Goal: Find specific page/section: Find specific page/section

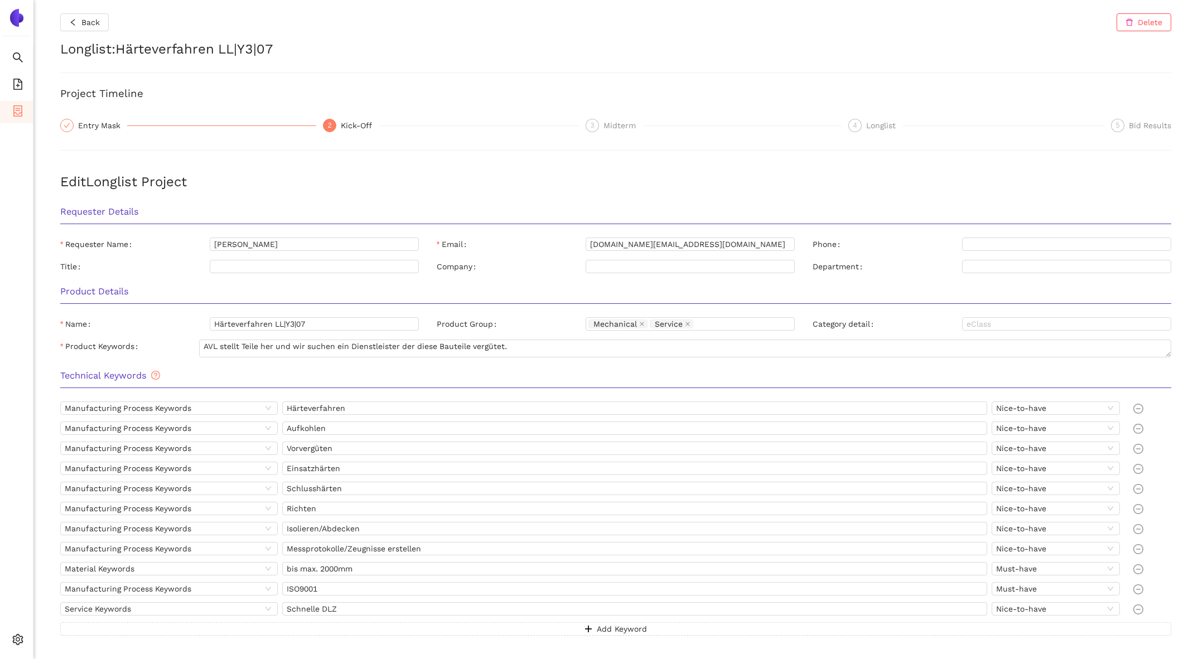
click at [168, 49] on h2 "Longlist : Härteverfahren LL|Y3|07" at bounding box center [615, 49] width 1111 height 19
drag, startPoint x: 168, startPoint y: 49, endPoint x: 293, endPoint y: 48, distance: 125.4
click at [294, 49] on h2 "Longlist : Härteverfahren LL|Y3|07" at bounding box center [615, 49] width 1111 height 19
copy h2 "Härteverfahren LL|Y3|07"
click at [80, 19] on button "Back" at bounding box center [84, 22] width 49 height 18
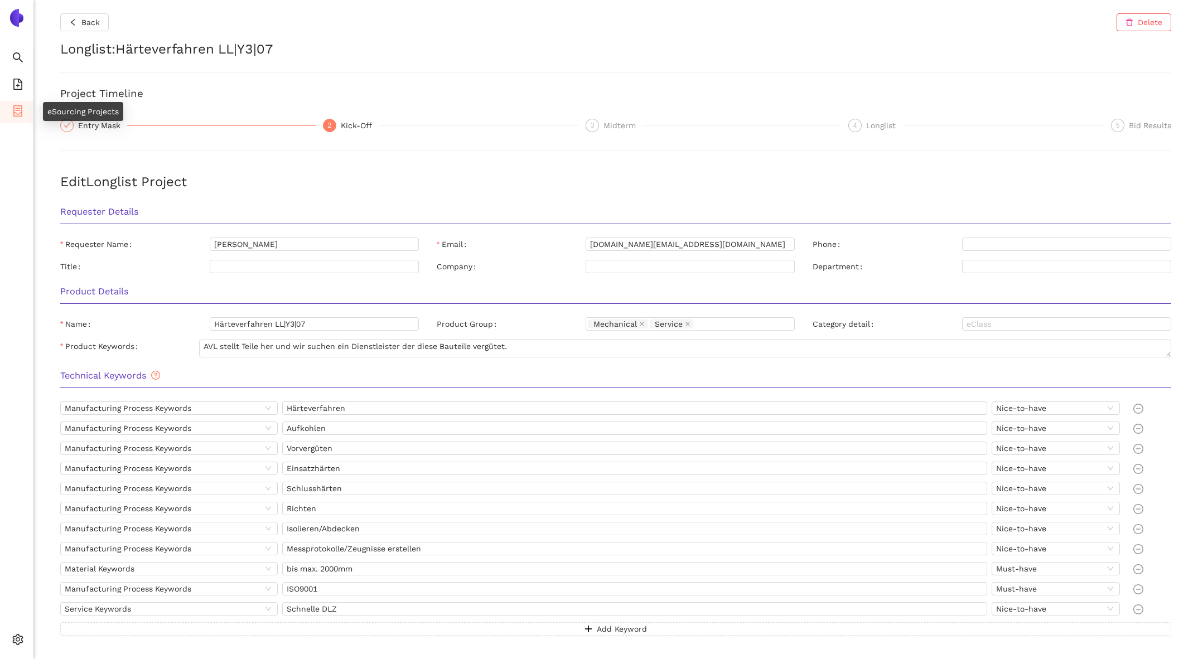
click at [17, 109] on icon "container" at bounding box center [17, 110] width 9 height 11
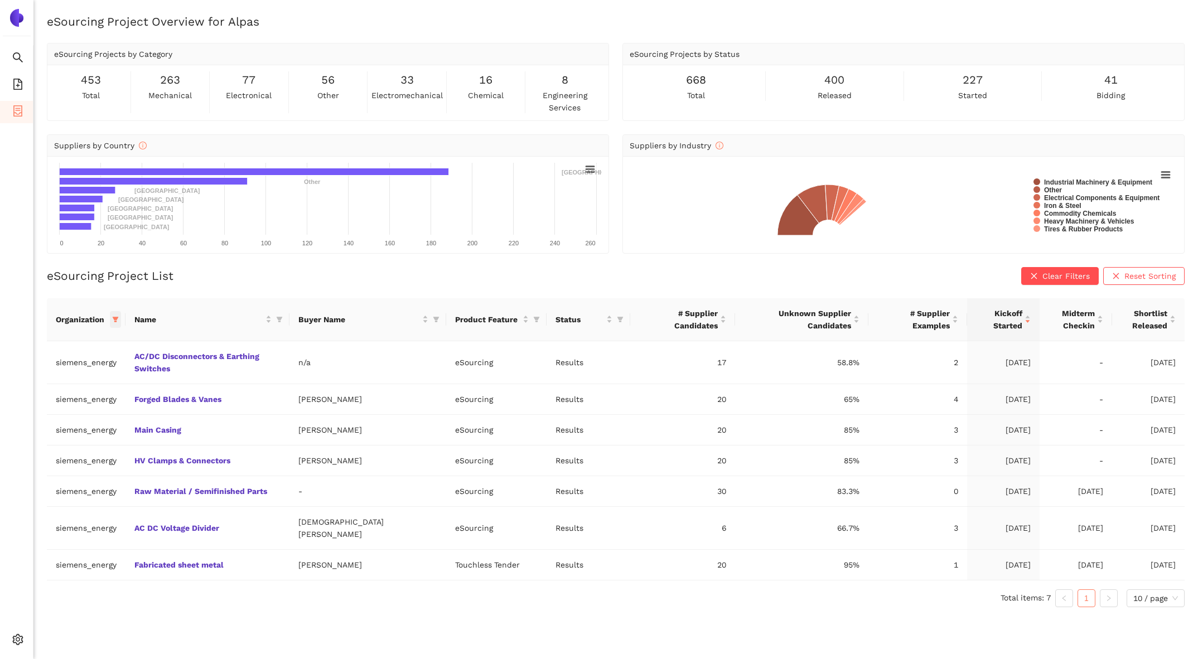
click at [119, 318] on icon "filter" at bounding box center [115, 319] width 7 height 7
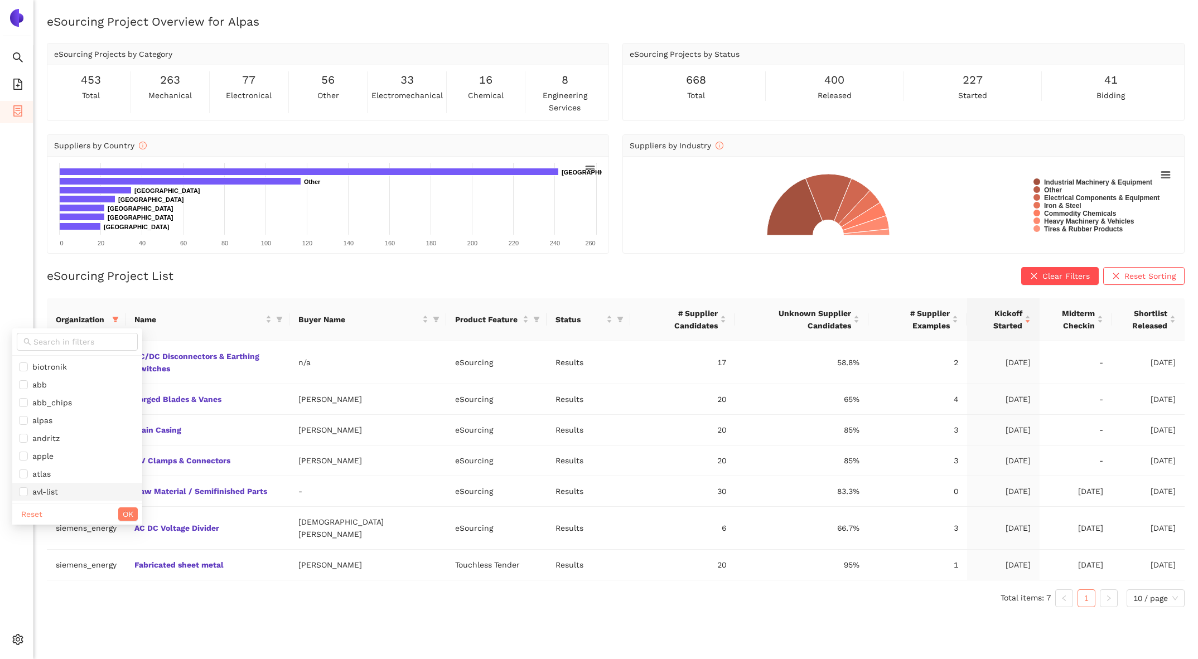
click at [45, 494] on span "avl-list" at bounding box center [43, 491] width 30 height 9
checkbox input "true"
click at [95, 513] on div "Reset OK" at bounding box center [77, 514] width 130 height 22
click at [97, 513] on div "Reset OK" at bounding box center [77, 514] width 130 height 22
click at [123, 513] on span "OK" at bounding box center [128, 514] width 11 height 12
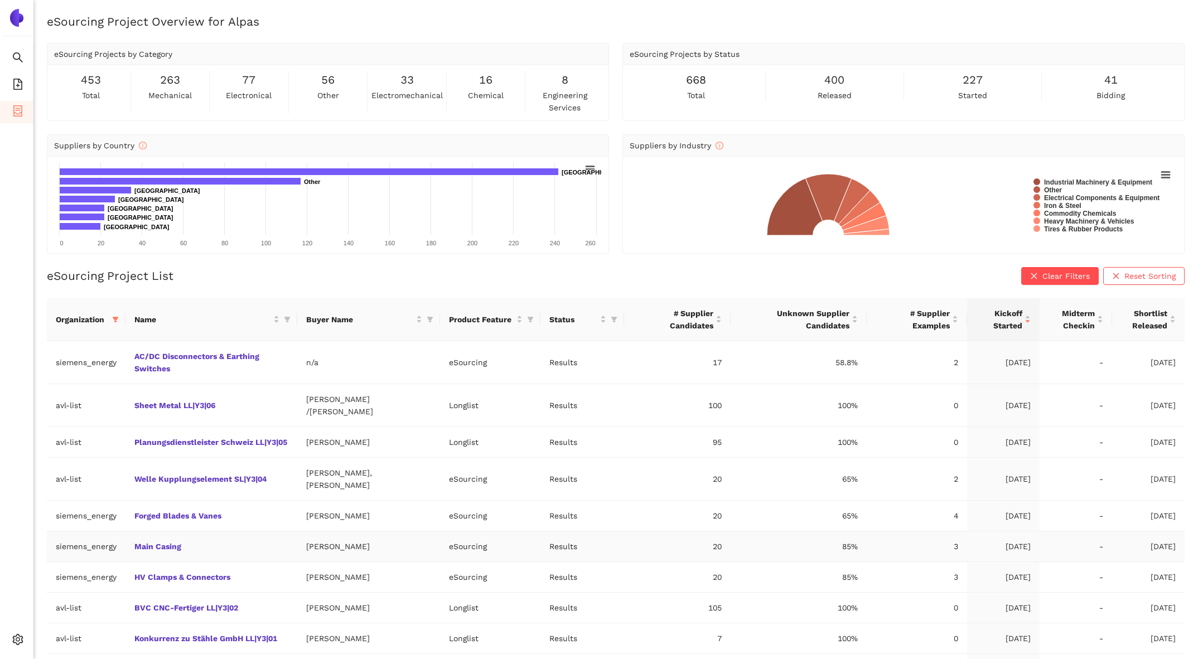
scroll to position [46, 0]
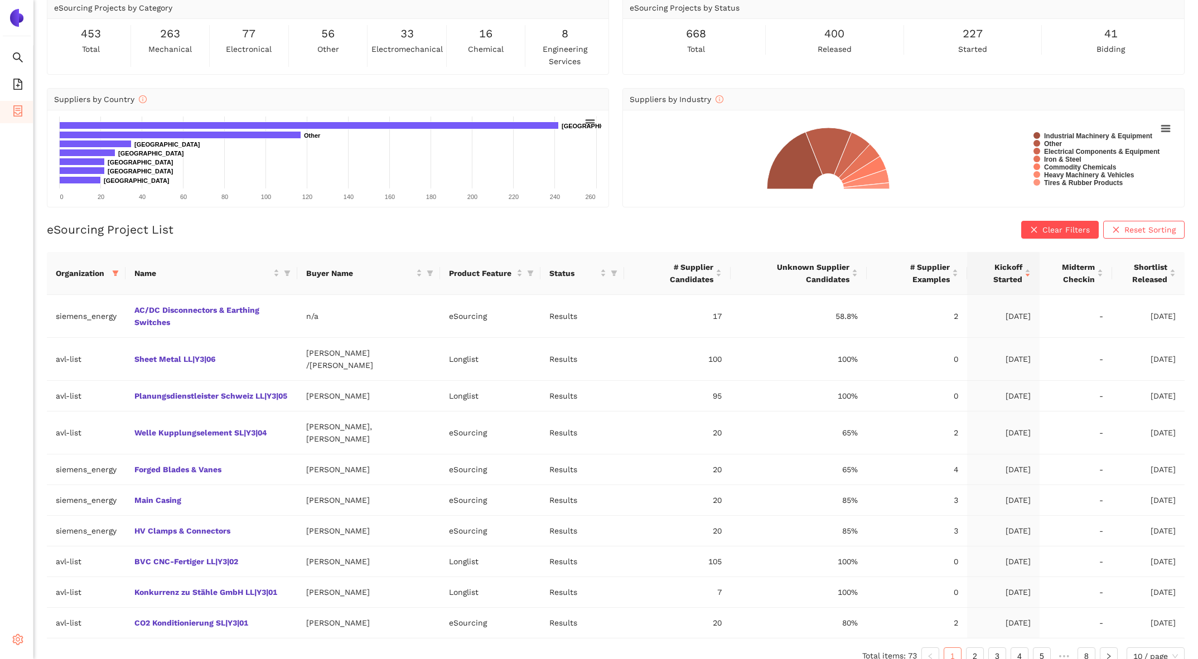
click at [15, 641] on icon "setting" at bounding box center [17, 639] width 11 height 11
click at [16, 633] on span "setting" at bounding box center [17, 641] width 11 height 22
click at [90, 563] on span "Internal Area" at bounding box center [81, 560] width 50 height 9
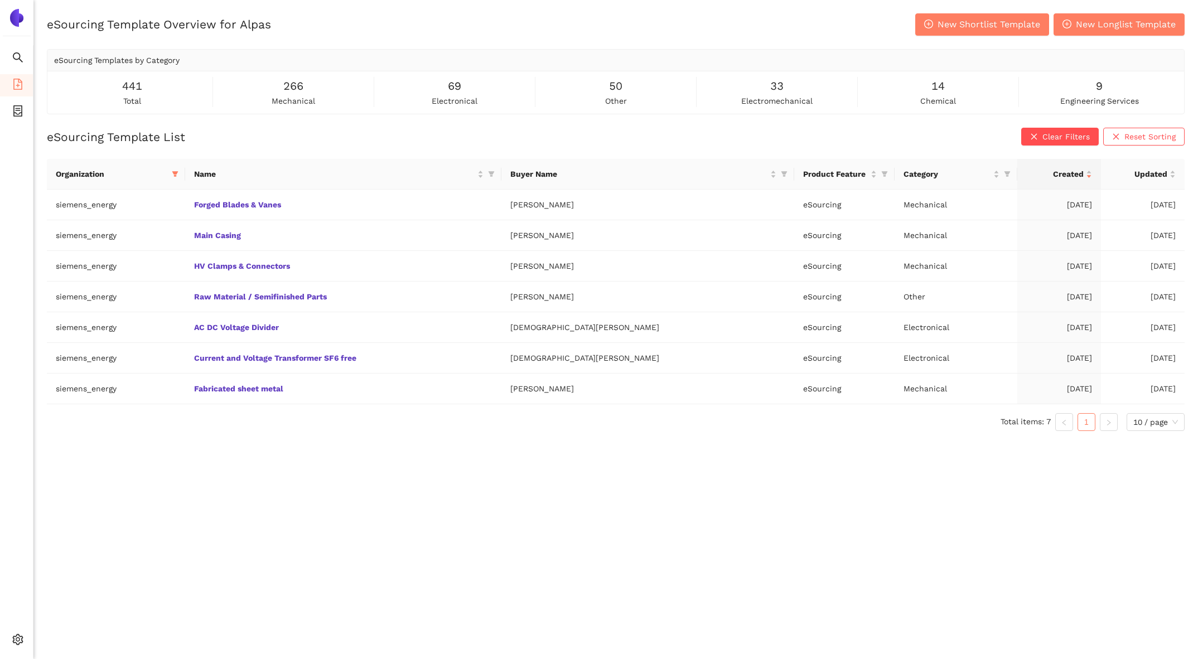
click at [185, 182] on th "Organization" at bounding box center [116, 174] width 138 height 31
click at [181, 177] on span at bounding box center [174, 174] width 11 height 17
click at [100, 368] on span "Reset" at bounding box center [94, 369] width 21 height 12
checkbox input "false"
click at [115, 332] on span "avl-list" at bounding box center [106, 328] width 30 height 9
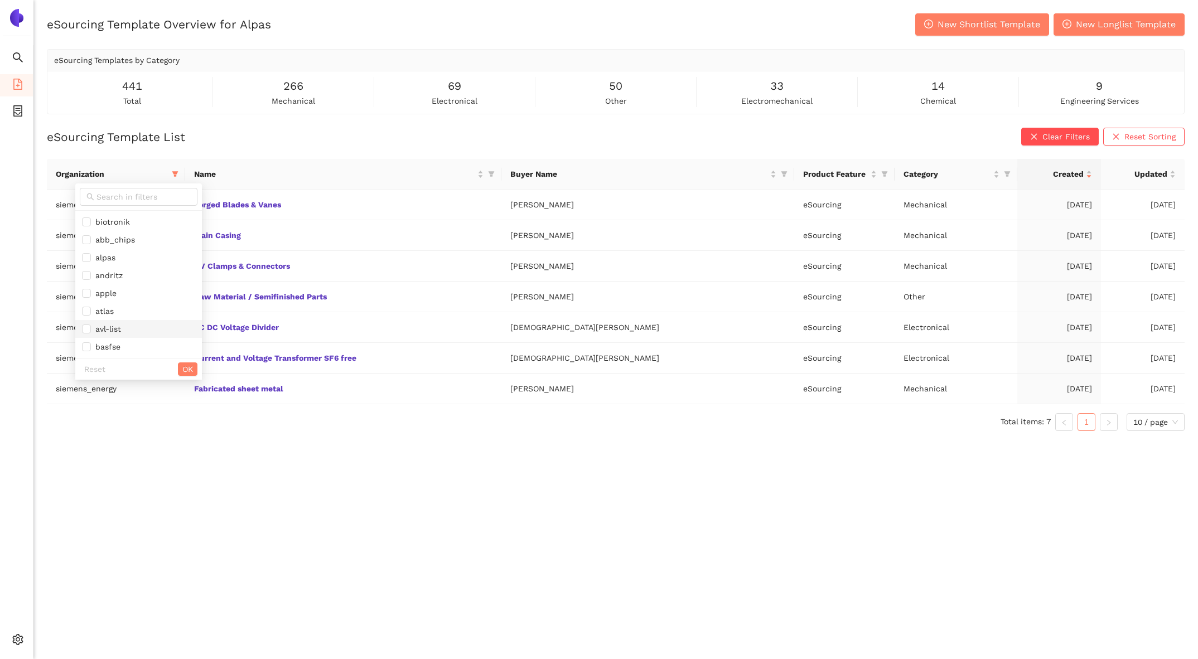
checkbox input "true"
click at [182, 363] on span "OK" at bounding box center [187, 369] width 11 height 12
